Goal: Check status: Check status

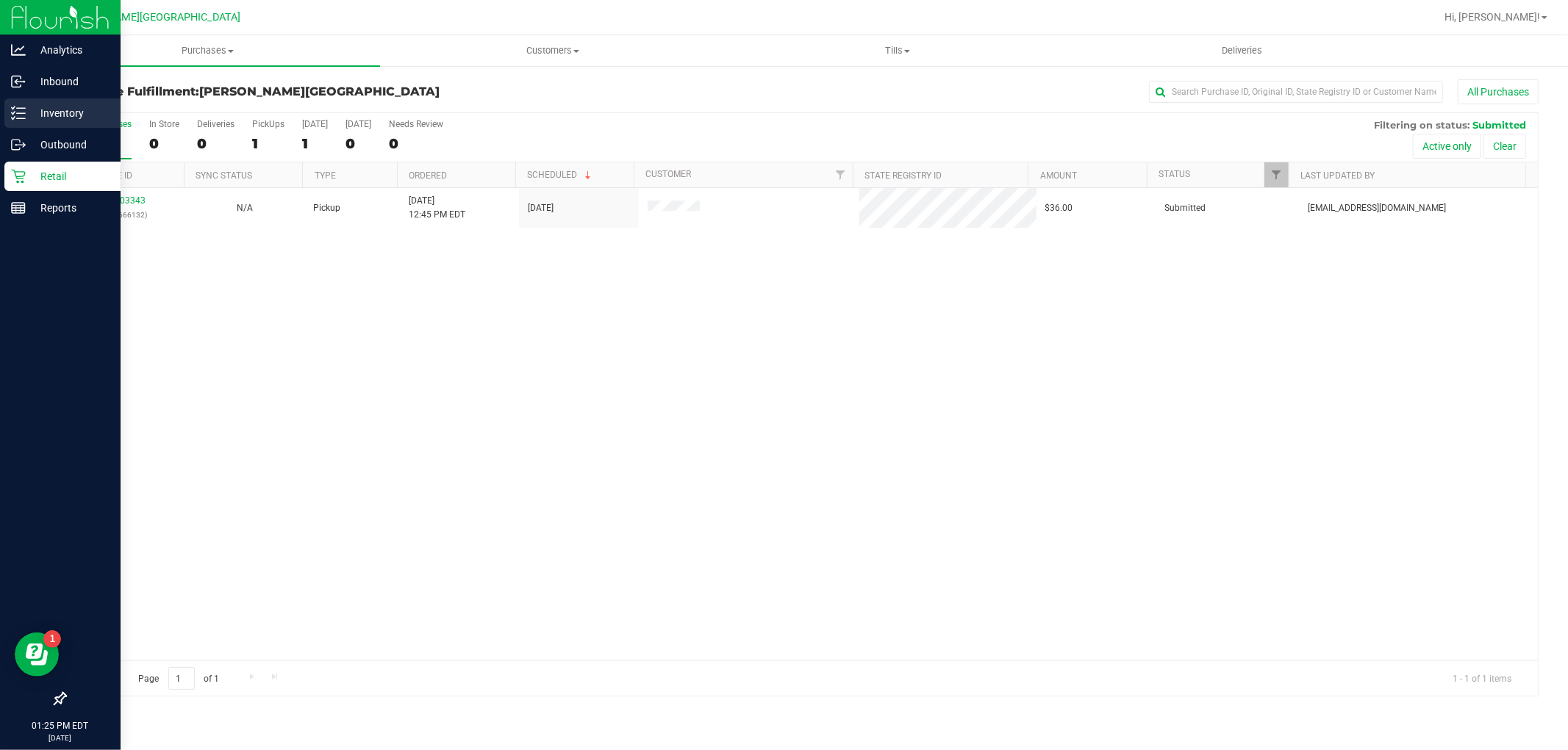
click at [31, 112] on p "Inventory" at bounding box center [69, 113] width 88 height 17
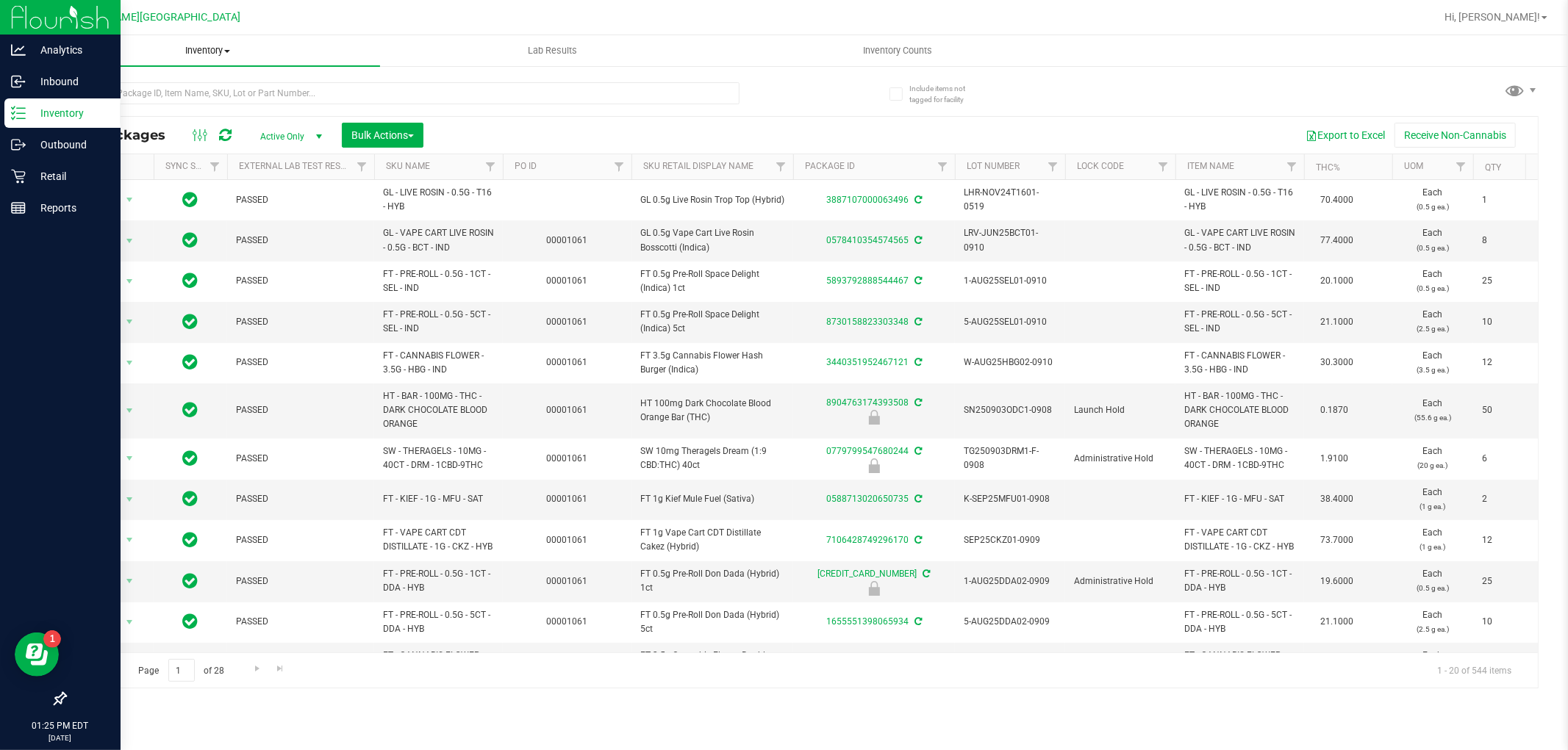
click at [205, 48] on span "Inventory" at bounding box center [207, 51] width 344 height 13
click at [167, 90] on li "All packages" at bounding box center [207, 88] width 344 height 17
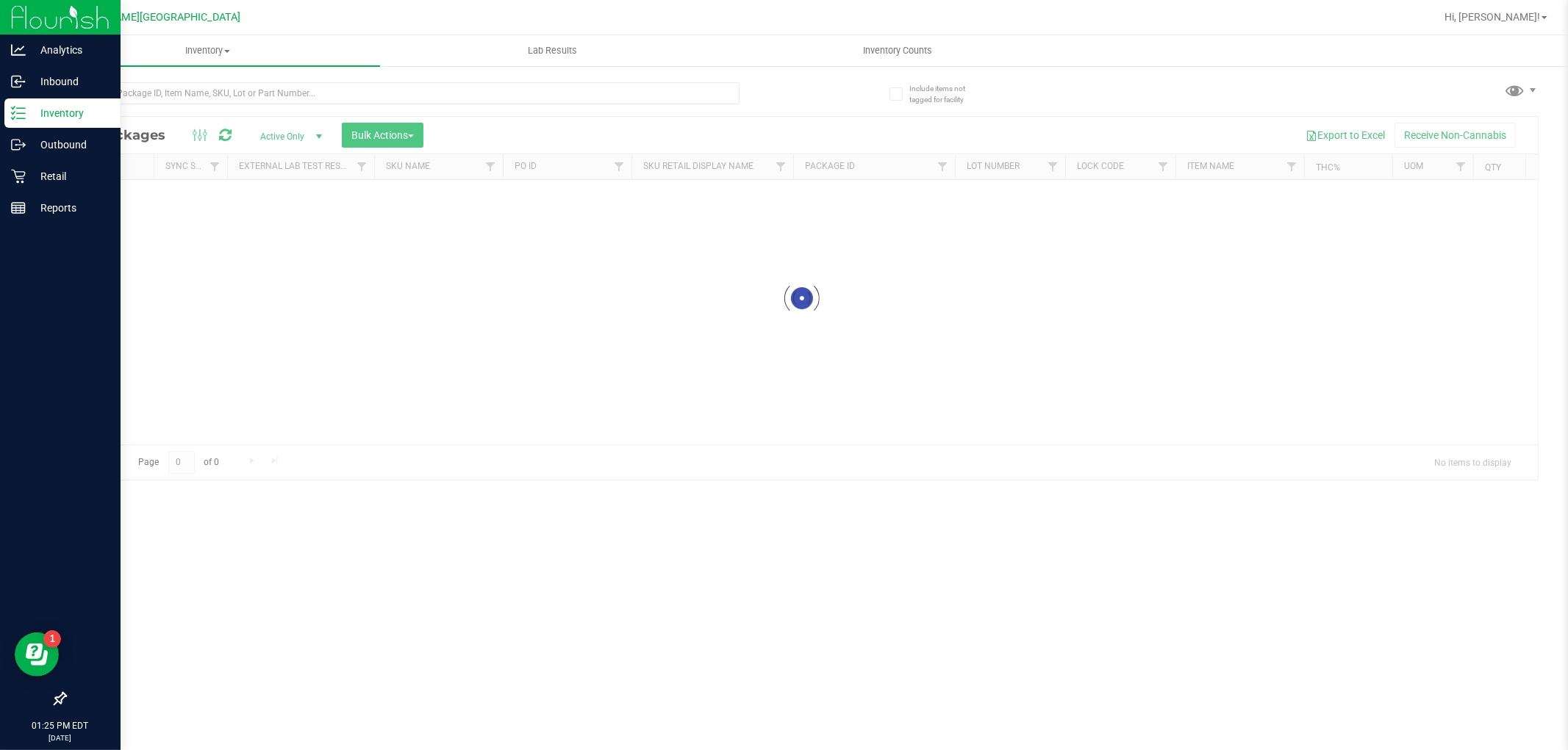
click at [309, 135] on div at bounding box center [802, 298] width 1473 height 363
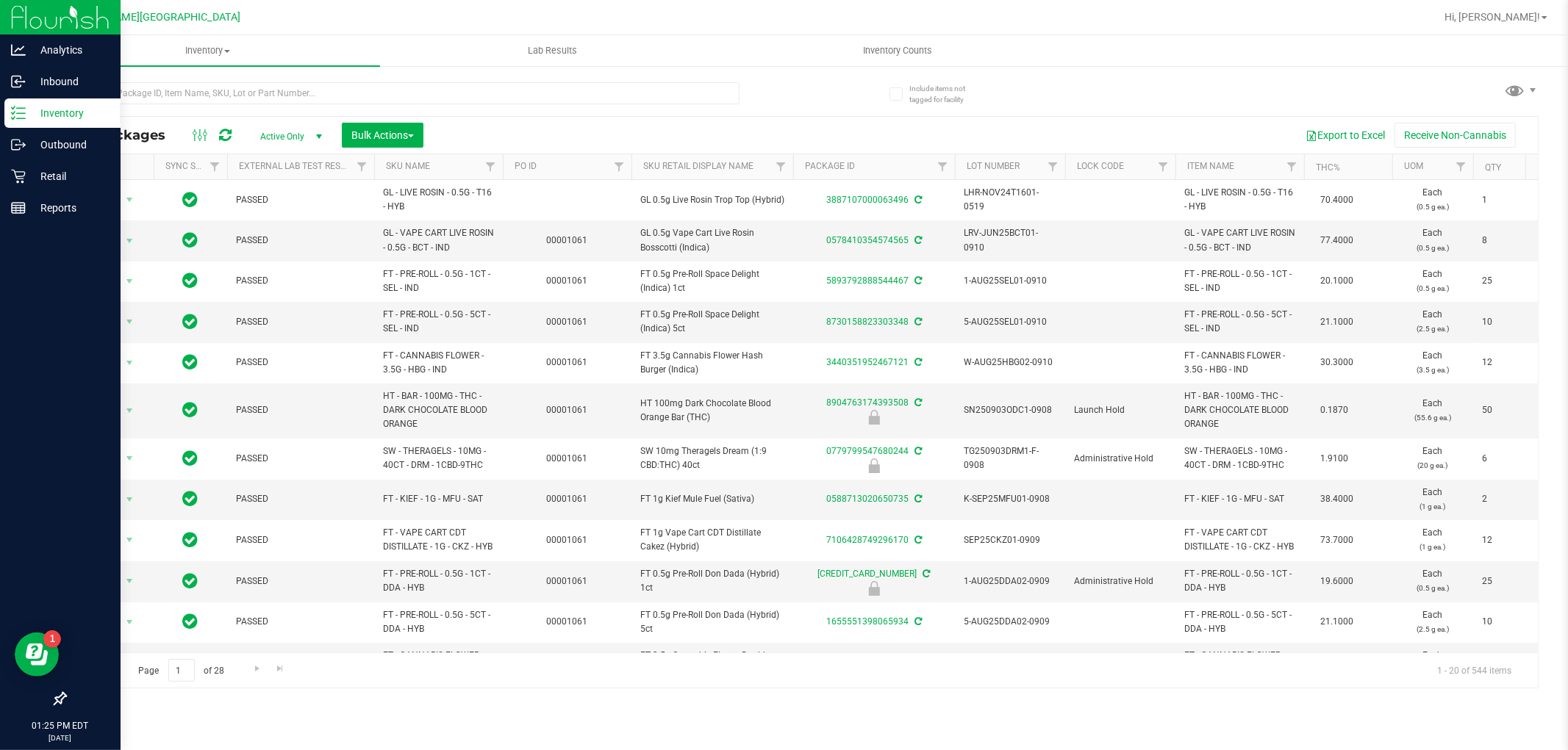
click at [309, 135] on span "Active Only" at bounding box center [288, 136] width 81 height 21
click at [259, 223] on li "All" at bounding box center [287, 226] width 80 height 22
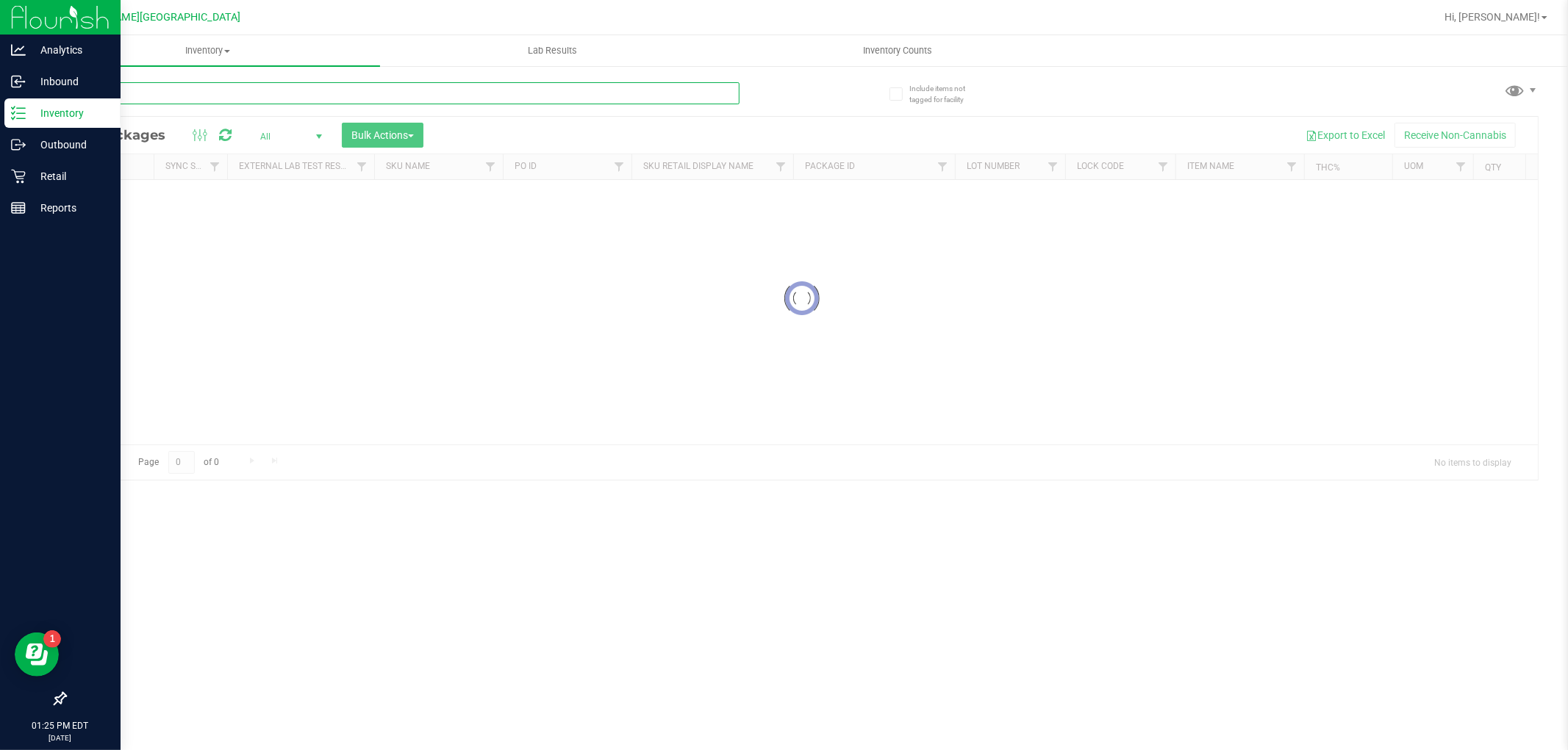
click at [152, 94] on input "text" at bounding box center [402, 93] width 675 height 22
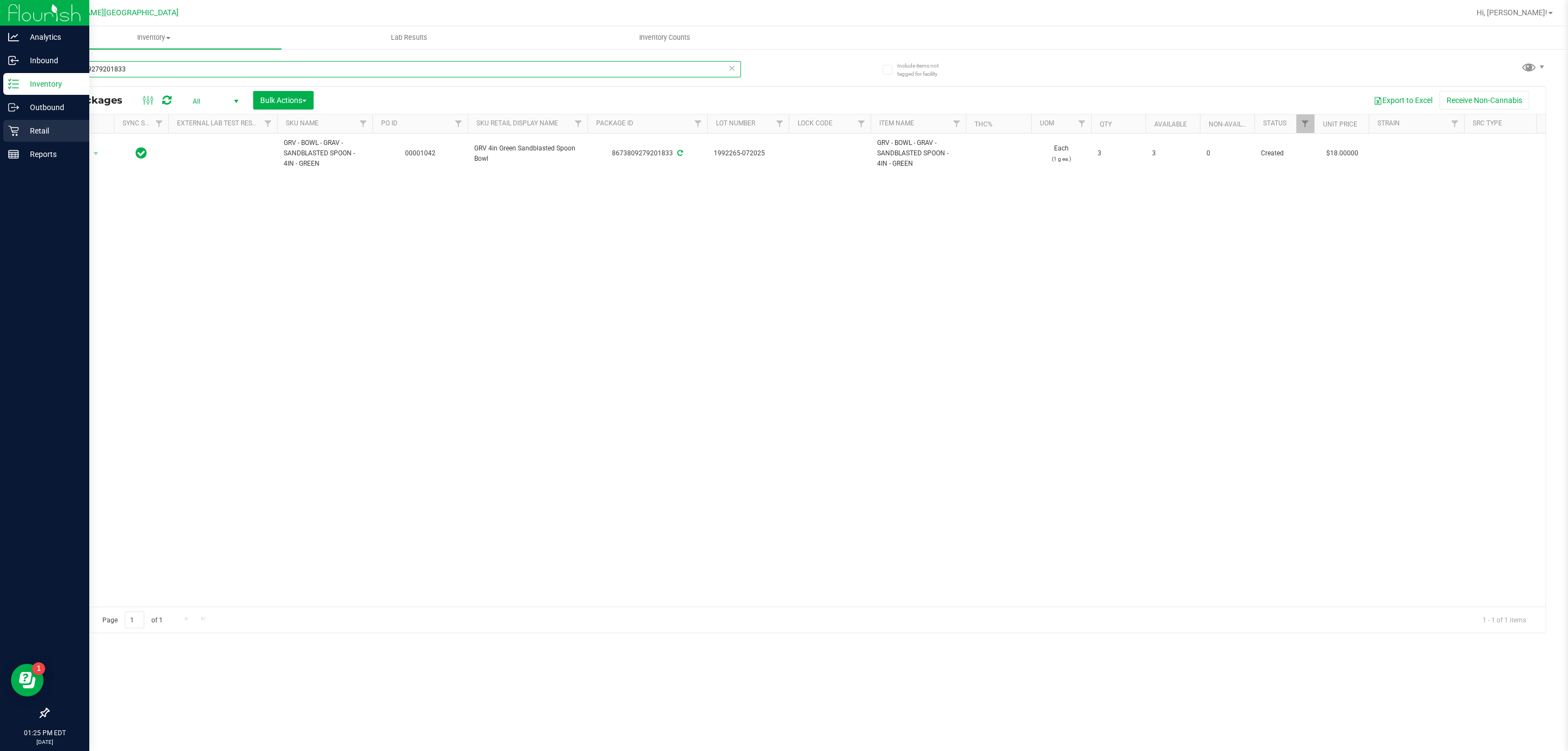
type input "8673809279201833"
click at [8, 135] on icon at bounding box center [13, 131] width 11 height 11
